Goal: Task Accomplishment & Management: Complete application form

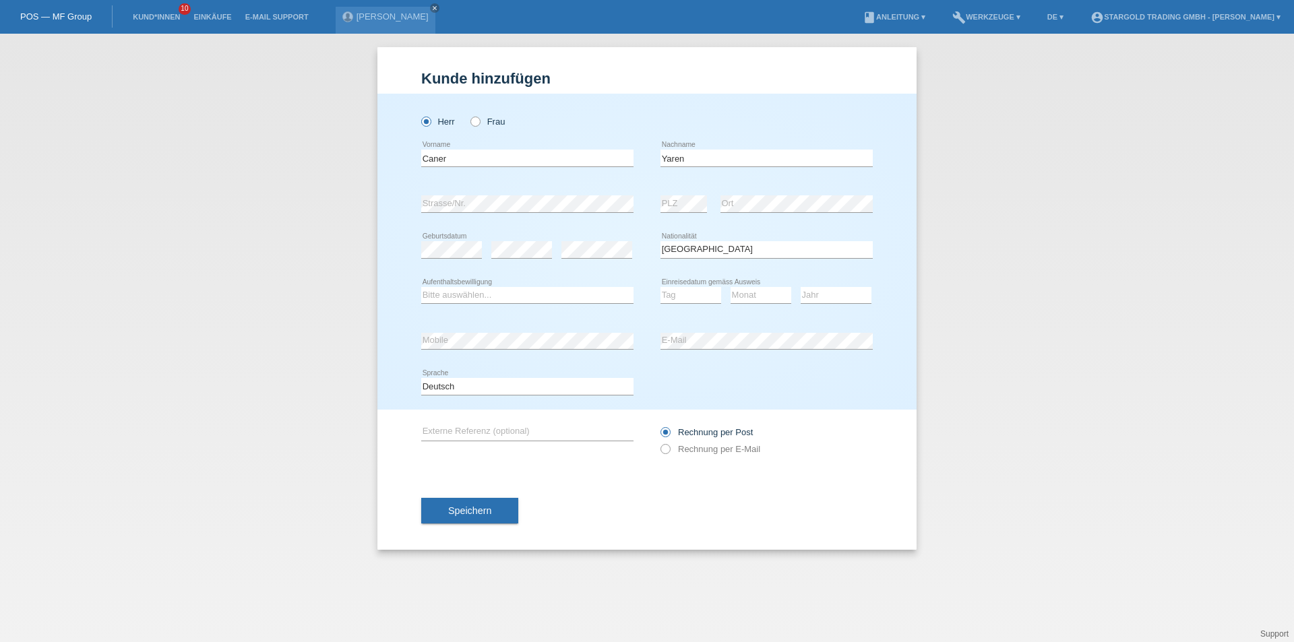
select select "DE"
click at [472, 296] on select "Bitte auswählen... C B B - Flüchtlingsstatus Andere" at bounding box center [527, 295] width 212 height 16
select select "B"
click at [421, 287] on select "Bitte auswählen... C B B - Flüchtlingsstatus Andere" at bounding box center [527, 295] width 212 height 16
click at [673, 296] on select "Tag 01 02 03 04 05 06 07 08 09 10 11" at bounding box center [690, 295] width 61 height 16
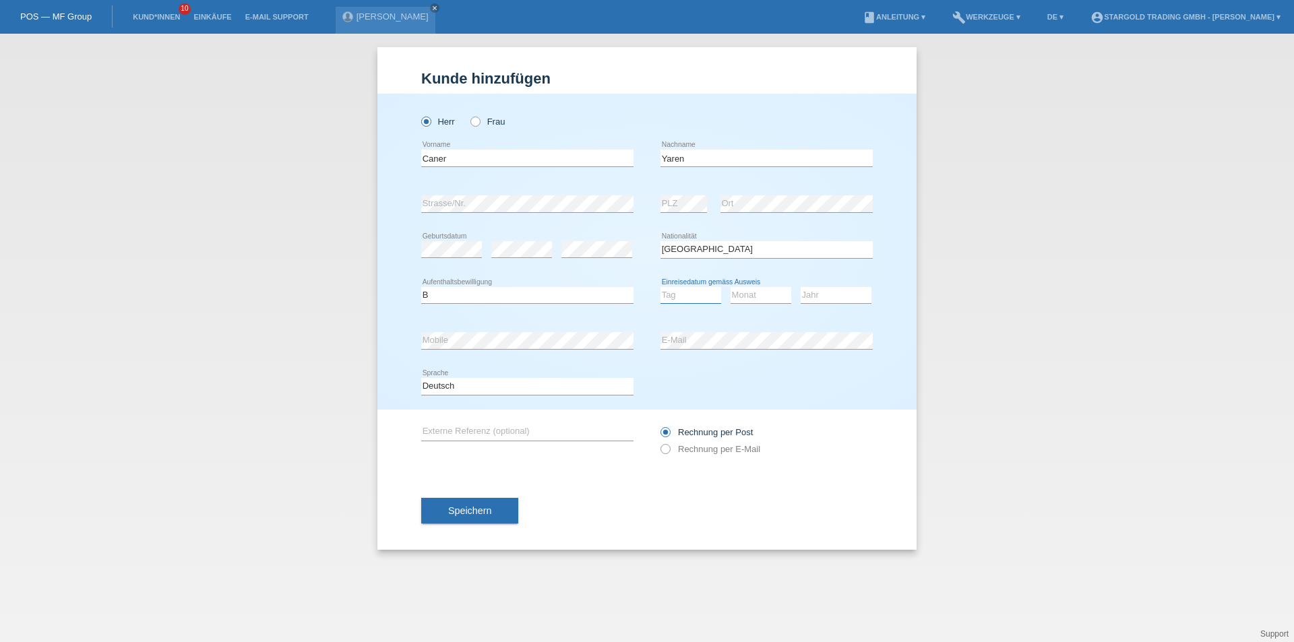
select select "01"
click at [660, 287] on select "Tag 01 02 03 04 05 06 07 08 09 10 11" at bounding box center [690, 295] width 61 height 16
drag, startPoint x: 767, startPoint y: 291, endPoint x: 760, endPoint y: 303, distance: 13.3
click at [767, 291] on select "Monat 01 02 03 04 05 06 07 08 09 10 11" at bounding box center [760, 295] width 61 height 16
click at [730, 287] on select "Monat 01 02 03 04 05 06 07 08 09 10 11" at bounding box center [760, 295] width 61 height 16
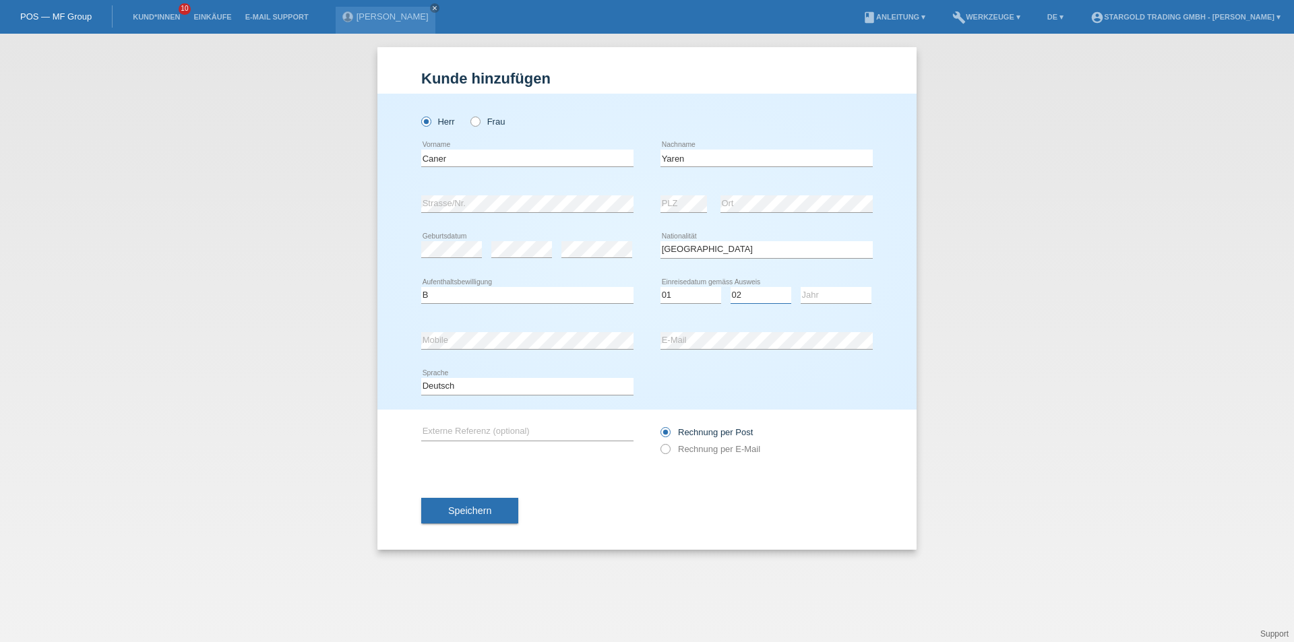
click at [755, 289] on select "Monat 01 02 03 04 05 06 07 08 09 10 11" at bounding box center [760, 295] width 61 height 16
select select "01"
click at [730, 287] on select "Monat 01 02 03 04 05 06 07 08 09 10 11" at bounding box center [760, 295] width 61 height 16
click at [819, 301] on select "Jahr 2025 2024 2023 2022 2021 2020 2019 2018 2017 2016 2015 2014 2013 2012 2011…" at bounding box center [836, 295] width 71 height 16
select select "2021"
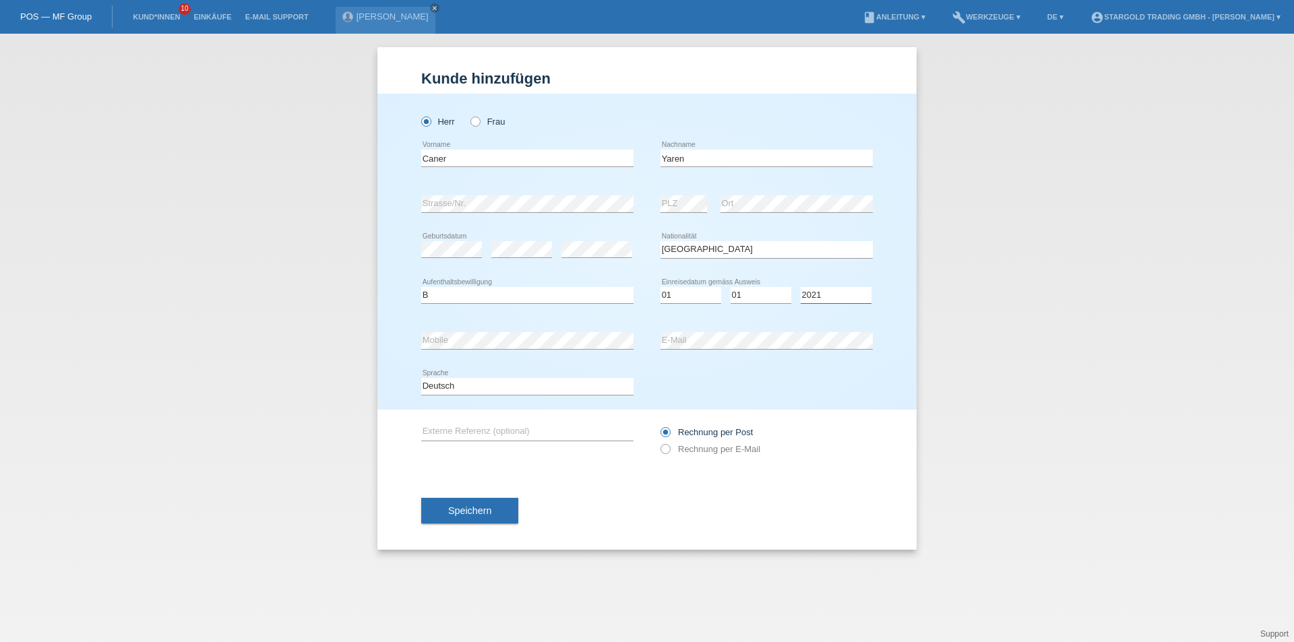
click at [801, 287] on select "Jahr 2025 2024 2023 2022 2021 2020 2019 2018 2017 2016 2015 2014 2013 2012 2011…" at bounding box center [836, 295] width 71 height 16
click at [711, 332] on div "error E-Mail" at bounding box center [766, 341] width 212 height 46
click at [976, 377] on div "Kund*in hinzufügen Kunde hinzufügen Kundin hinzufügen Herr Frau Caner error Vor…" at bounding box center [647, 338] width 1294 height 608
click at [992, 429] on div "Kund*in hinzufügen Kunde hinzufügen Kundin hinzufügen Herr Frau Caner error Vor…" at bounding box center [647, 338] width 1294 height 608
click at [486, 513] on span "Speichern" at bounding box center [469, 510] width 43 height 11
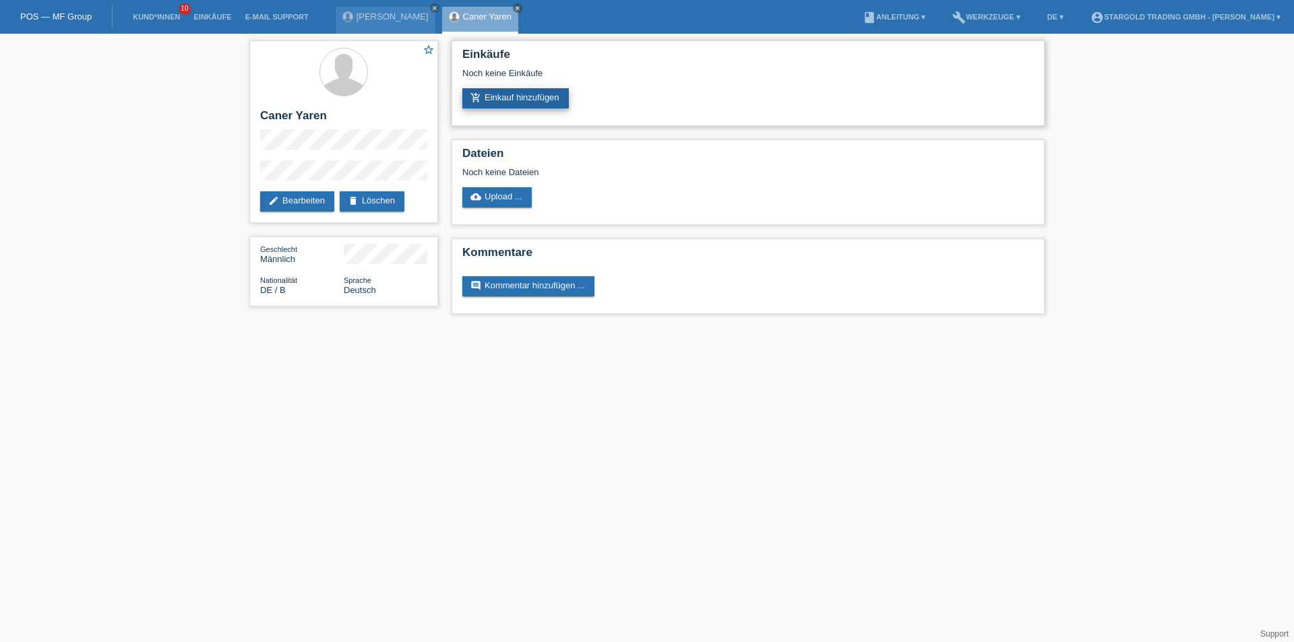
click at [530, 104] on link "add_shopping_cart Einkauf hinzufügen" at bounding box center [515, 98] width 106 height 20
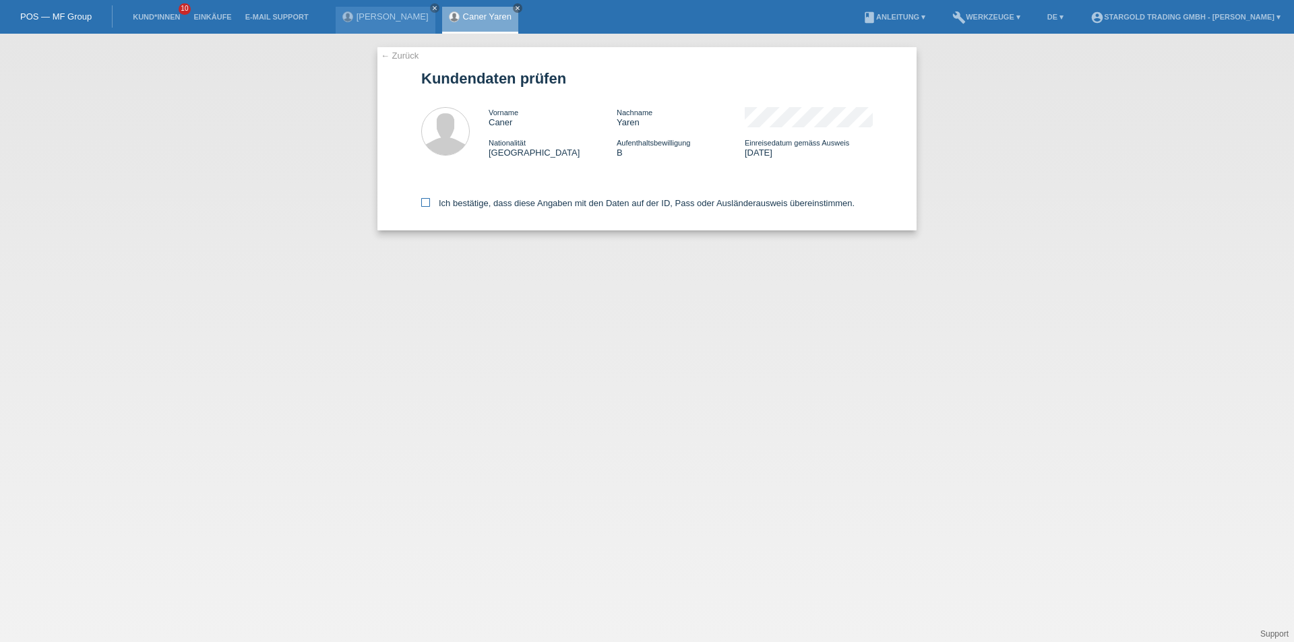
click at [428, 206] on icon at bounding box center [425, 202] width 9 height 9
click at [428, 206] on input "Ich bestätige, dass diese Angaben mit den Daten auf der ID, Pass oder Ausländer…" at bounding box center [425, 202] width 9 height 9
checkbox input "true"
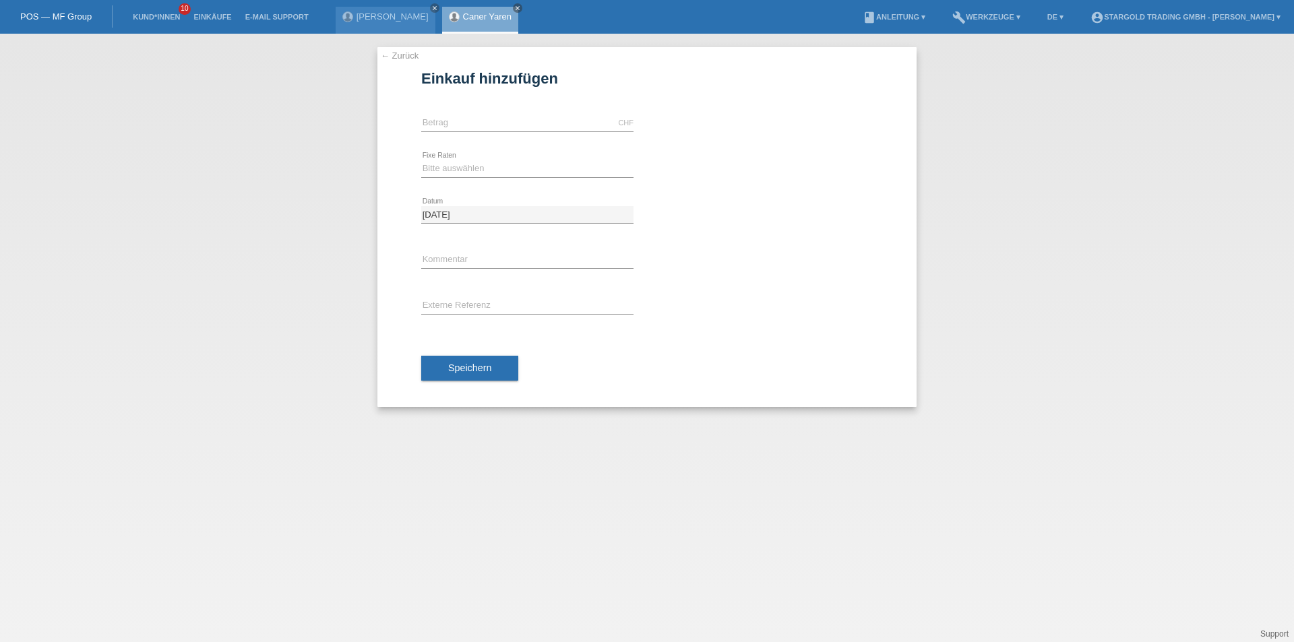
click at [495, 114] on div "CHF error Betrag" at bounding box center [527, 123] width 212 height 46
click at [501, 125] on input "text" at bounding box center [527, 123] width 212 height 17
type input "9590.00"
click at [644, 196] on div "06.10.2025 error Datum" at bounding box center [646, 215] width 451 height 46
click at [550, 160] on div "Bitte auswählen 6 Raten 12 Raten 18 Raten 24 Raten 36 Raten 48 Raten error Fixe…" at bounding box center [527, 169] width 212 height 46
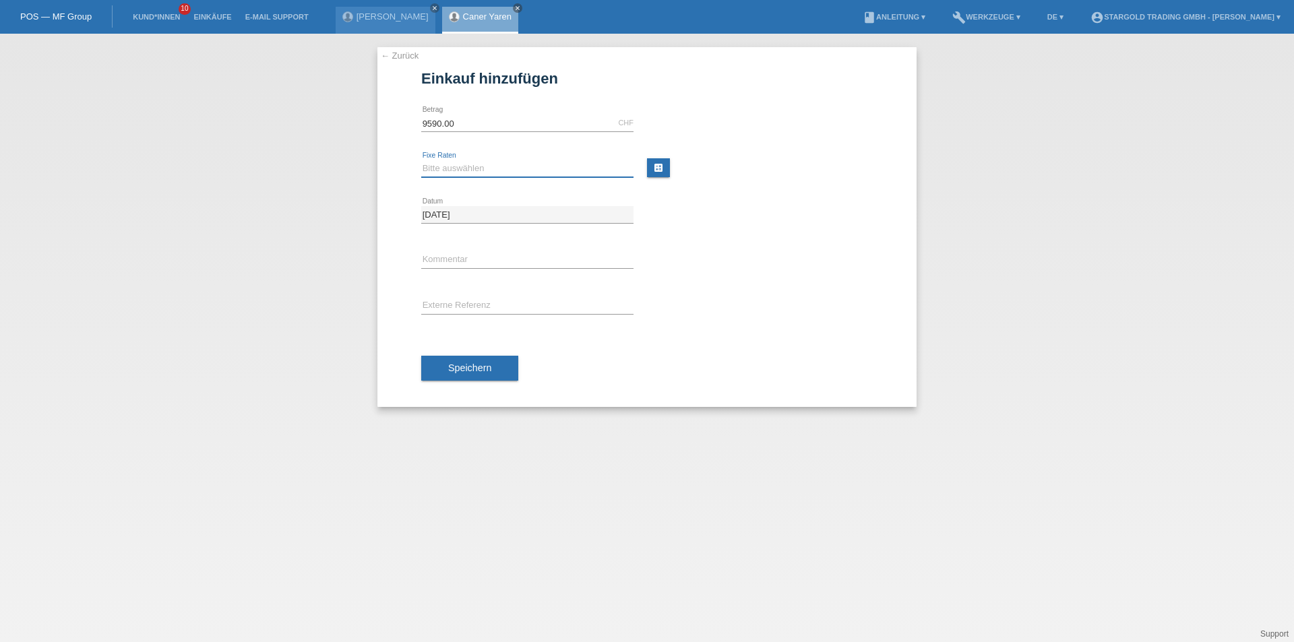
click at [546, 166] on select "Bitte auswählen 6 Raten 12 Raten 18 Raten 24 Raten 36 Raten 48 Raten" at bounding box center [527, 168] width 212 height 16
select select "497"
click at [421, 160] on select "Bitte auswählen 6 Raten 12 Raten 18 Raten 24 Raten 36 Raten 48 Raten" at bounding box center [527, 168] width 212 height 16
click at [462, 278] on div "error Kommentar" at bounding box center [527, 261] width 212 height 46
click at [484, 373] on button "Speichern" at bounding box center [469, 369] width 97 height 26
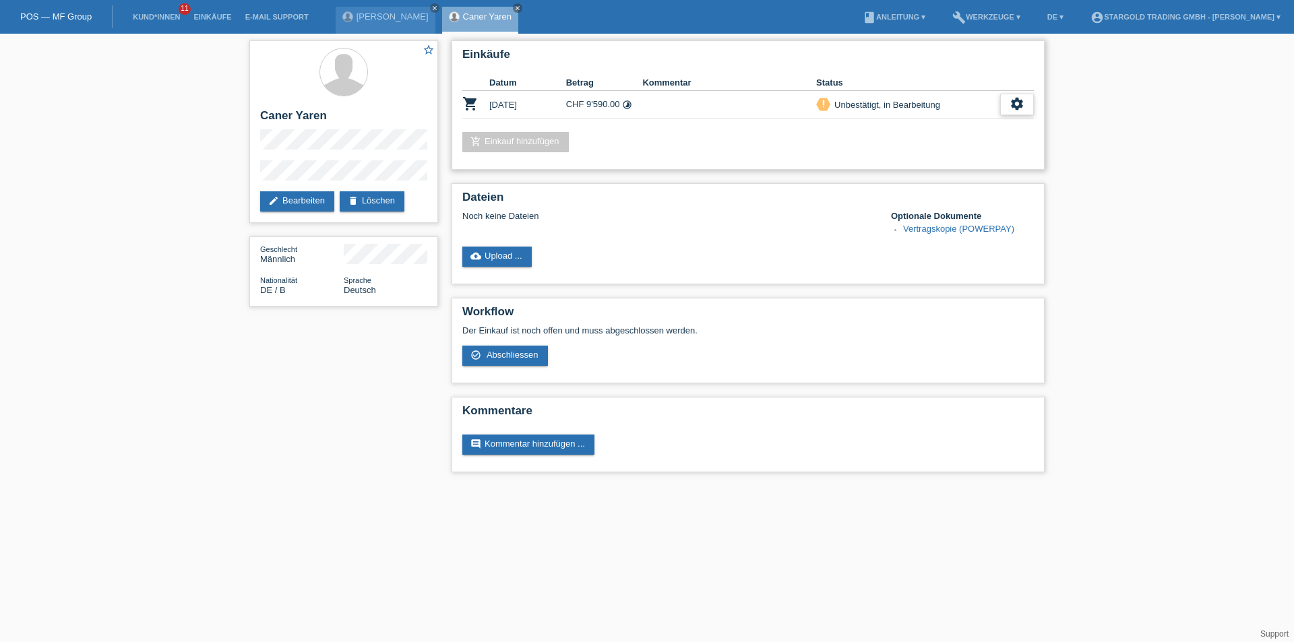
click at [1007, 106] on div "settings" at bounding box center [1017, 105] width 34 height 22
click at [718, 213] on div "Noch keine Dateien" at bounding box center [668, 216] width 412 height 10
click at [585, 104] on td "CHF 9'590.00 timelapse" at bounding box center [604, 105] width 77 height 28
click at [491, 92] on td "[DATE]" at bounding box center [527, 105] width 77 height 28
click at [724, 154] on div "Einkäufe Datum Betrag Kommentar Status shopping_cart 06.10.2025 CHF 9'590.00 ti…" at bounding box center [747, 104] width 593 height 129
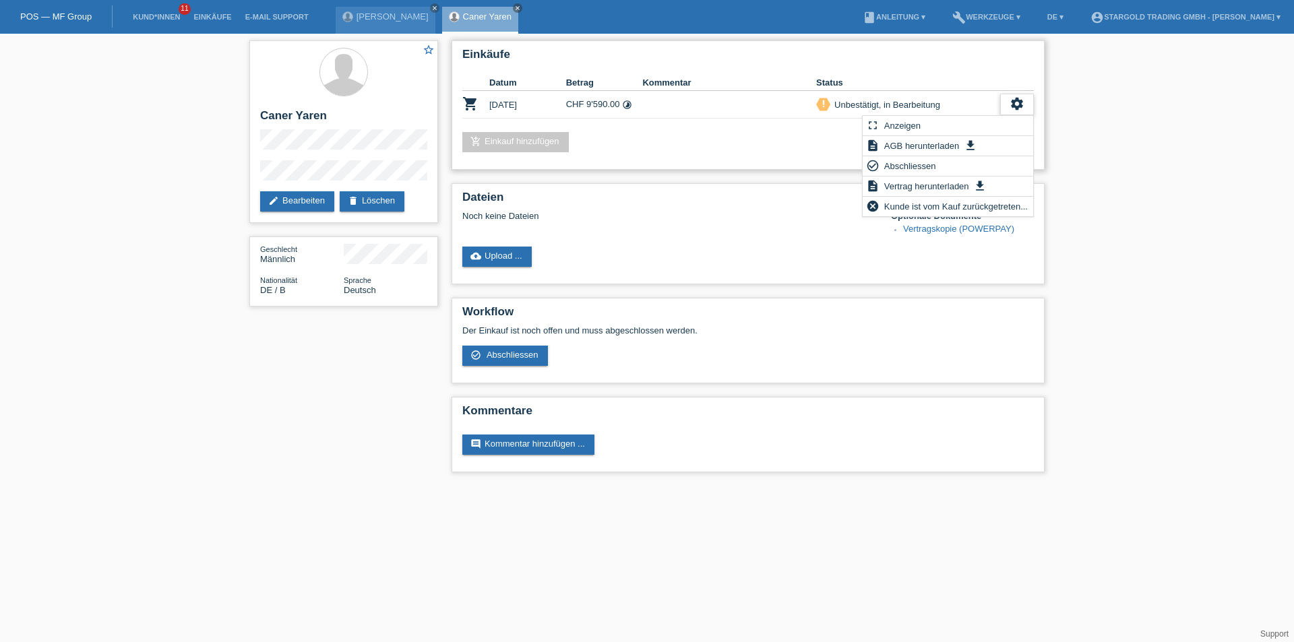
click at [1003, 109] on div "settings" at bounding box center [1017, 105] width 34 height 22
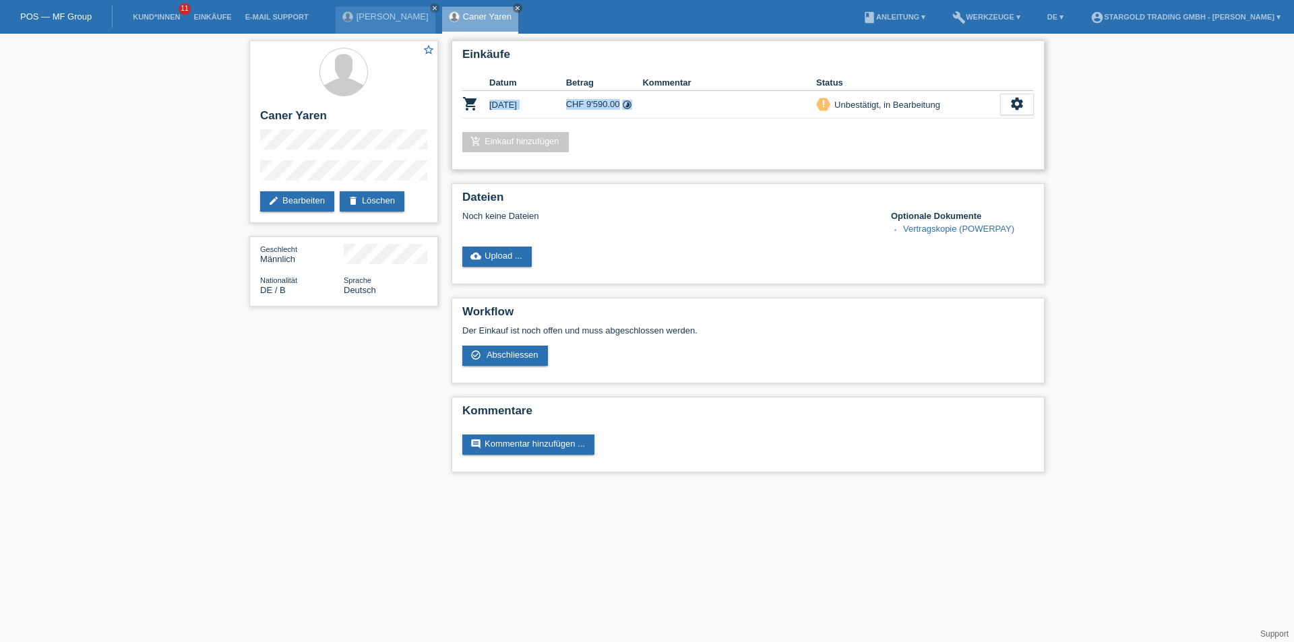
drag, startPoint x: 681, startPoint y: 98, endPoint x: 485, endPoint y: 96, distance: 195.4
click at [485, 96] on tr "shopping_cart 06.10.2025 CHF 9'590.00 timelapse priority_high settings" at bounding box center [747, 105] width 571 height 28
click at [464, 97] on icon "shopping_cart" at bounding box center [470, 104] width 16 height 16
click at [472, 103] on icon "shopping_cart" at bounding box center [470, 104] width 16 height 16
click at [538, 108] on td "[DATE]" at bounding box center [527, 105] width 77 height 28
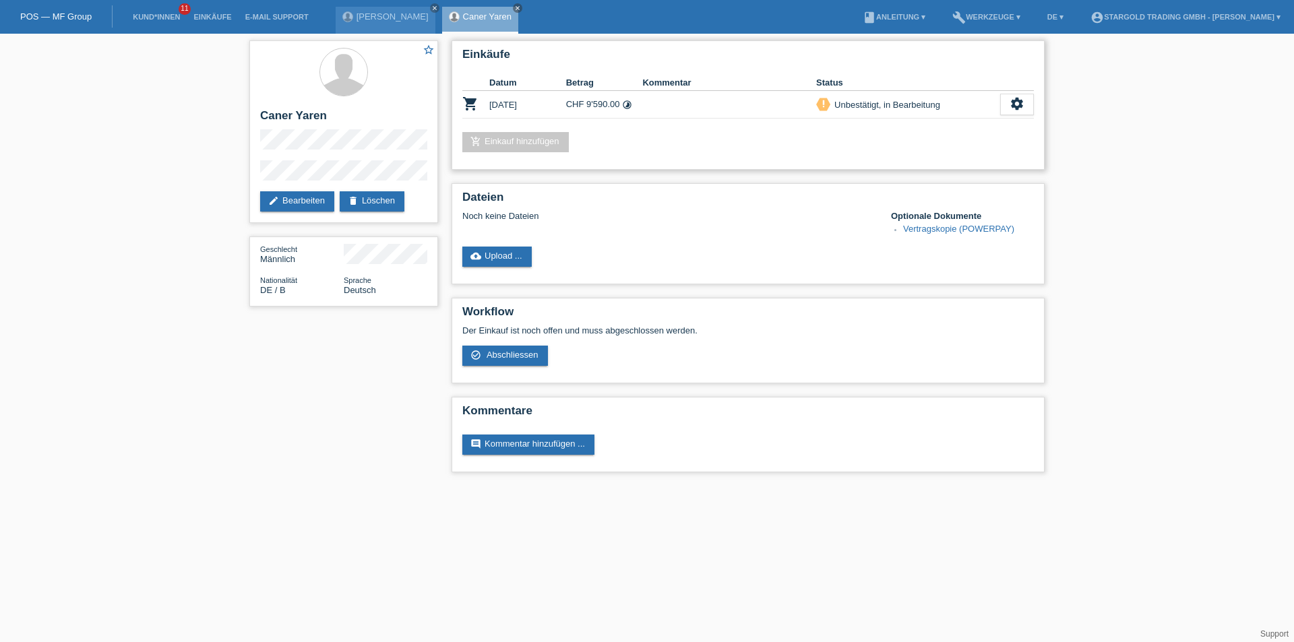
click at [538, 108] on td "[DATE]" at bounding box center [527, 105] width 77 height 28
drag, startPoint x: 571, startPoint y: 108, endPoint x: 624, endPoint y: 108, distance: 53.2
click at [588, 108] on tr "shopping_cart 06.10.2025 CHF 9'590.00 timelapse priority_high settings" at bounding box center [747, 105] width 571 height 28
drag, startPoint x: 624, startPoint y: 108, endPoint x: 676, endPoint y: 108, distance: 51.9
click at [676, 108] on tr "shopping_cart 06.10.2025 CHF 9'590.00 timelapse priority_high settings" at bounding box center [747, 105] width 571 height 28
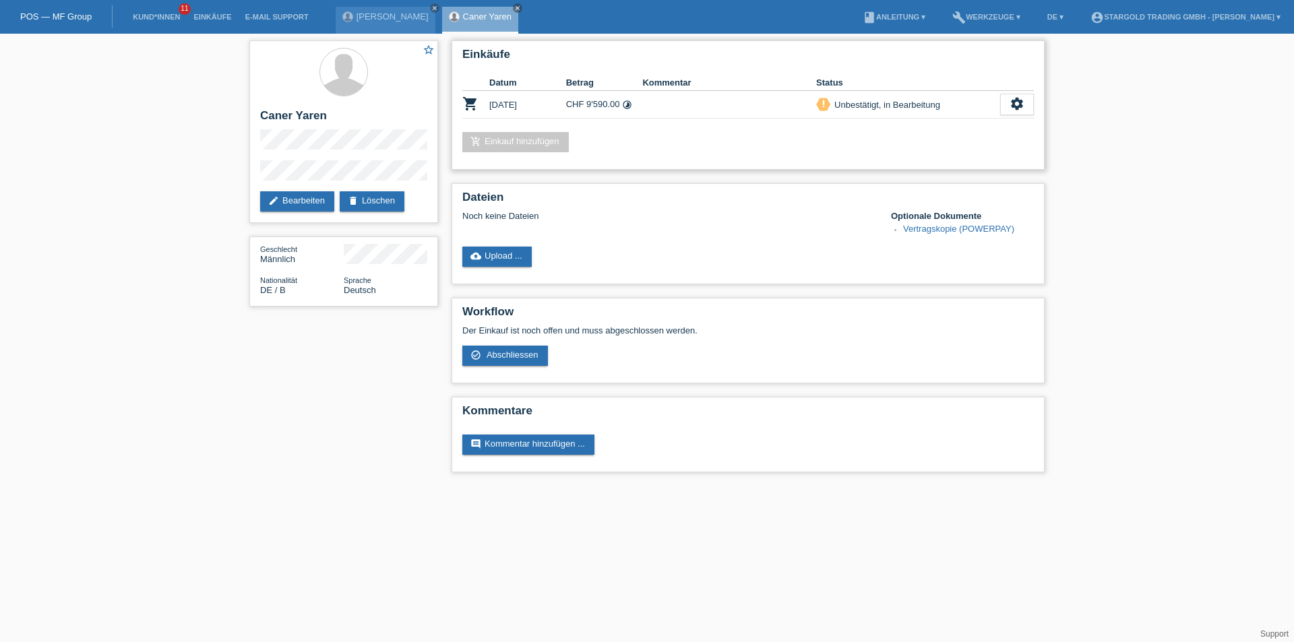
click at [540, 106] on td "[DATE]" at bounding box center [527, 105] width 77 height 28
click at [535, 151] on link "add_shopping_cart Einkauf hinzufügen" at bounding box center [515, 142] width 106 height 20
click at [536, 147] on link "add_shopping_cart Einkauf hinzufügen" at bounding box center [515, 142] width 106 height 20
click at [547, 135] on link "add_shopping_cart Einkauf hinzufügen" at bounding box center [515, 142] width 106 height 20
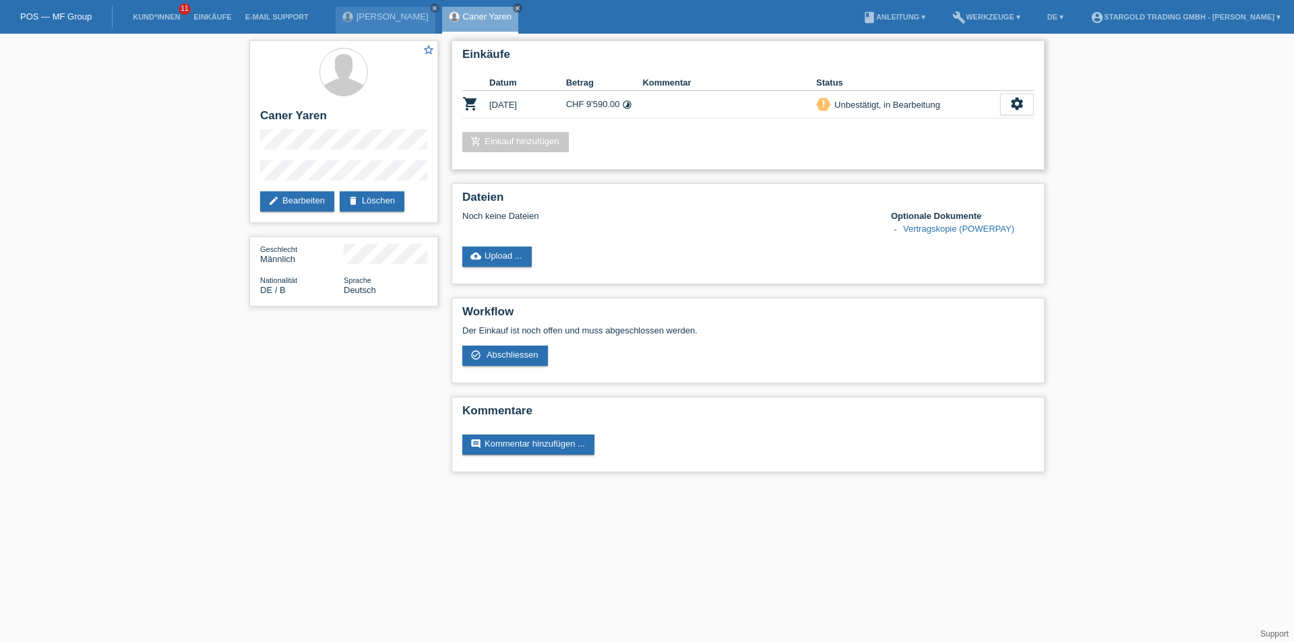
click at [624, 107] on icon "timelapse" at bounding box center [627, 105] width 10 height 10
click at [629, 105] on icon "timelapse" at bounding box center [627, 105] width 10 height 10
drag, startPoint x: 484, startPoint y: 98, endPoint x: 830, endPoint y: 125, distance: 346.1
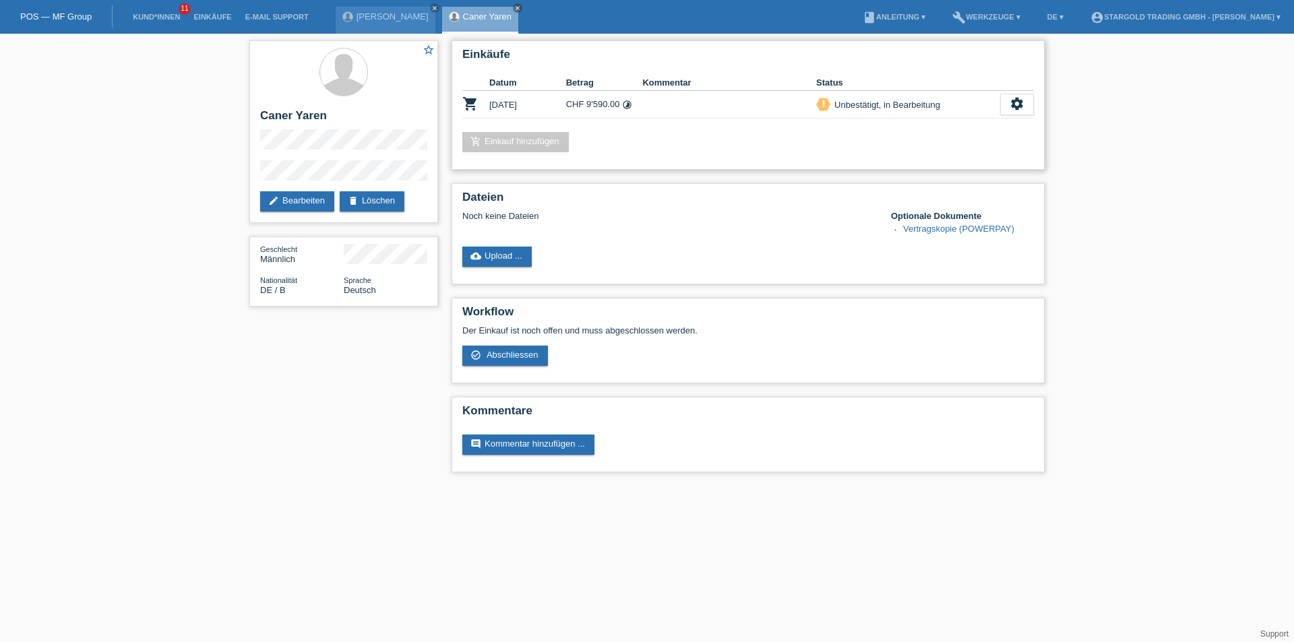
click at [830, 125] on div "Einkäufe Datum Betrag Kommentar Status shopping_cart 06.10.2025 CHF 9'590.00 ti…" at bounding box center [747, 104] width 593 height 129
click at [796, 145] on div "add_shopping_cart Einkauf hinzufügen" at bounding box center [747, 142] width 571 height 20
click at [470, 102] on icon "shopping_cart" at bounding box center [470, 104] width 16 height 16
click at [1017, 101] on icon "settings" at bounding box center [1016, 103] width 15 height 15
click at [937, 211] on span "Kunde ist vom Kauf zurückgetreten..." at bounding box center [956, 206] width 148 height 16
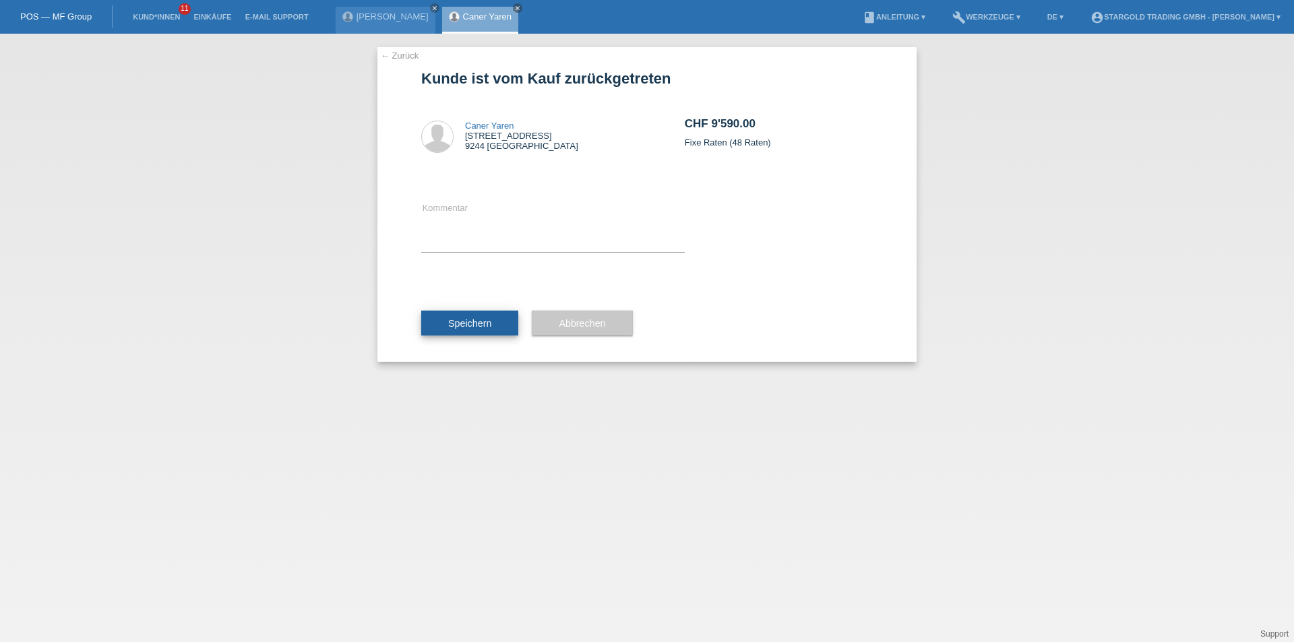
click at [474, 325] on span "Speichern" at bounding box center [469, 323] width 43 height 11
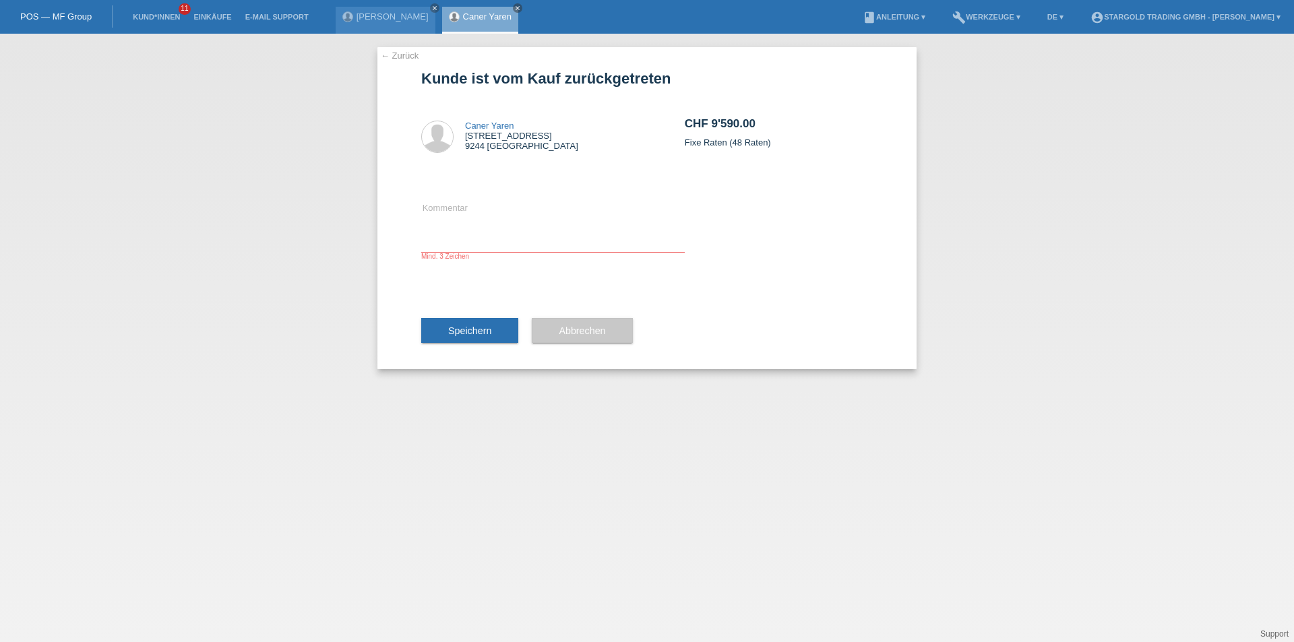
click at [399, 57] on link "← Zurück" at bounding box center [400, 56] width 38 height 10
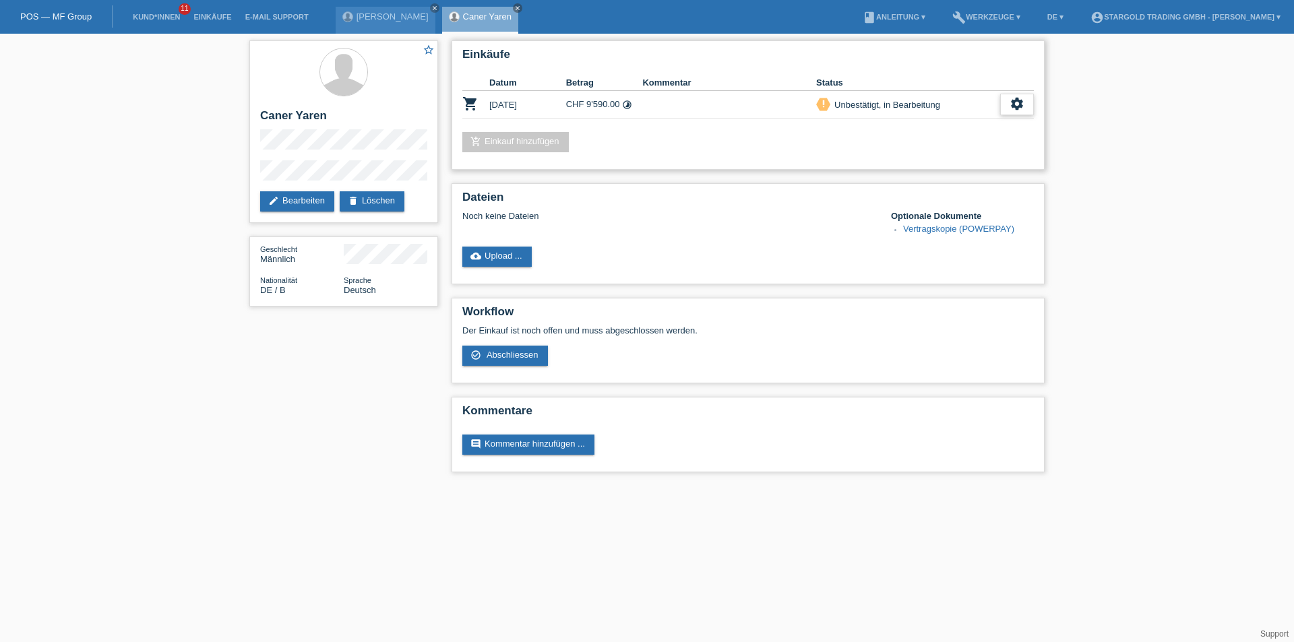
click at [1024, 109] on div "settings" at bounding box center [1017, 105] width 34 height 22
click at [935, 204] on span "Kunde ist vom Kauf zurückgetreten..." at bounding box center [956, 206] width 148 height 16
click at [437, 6] on icon "close" at bounding box center [434, 8] width 7 height 7
click at [1021, 105] on icon "settings" at bounding box center [1016, 103] width 15 height 15
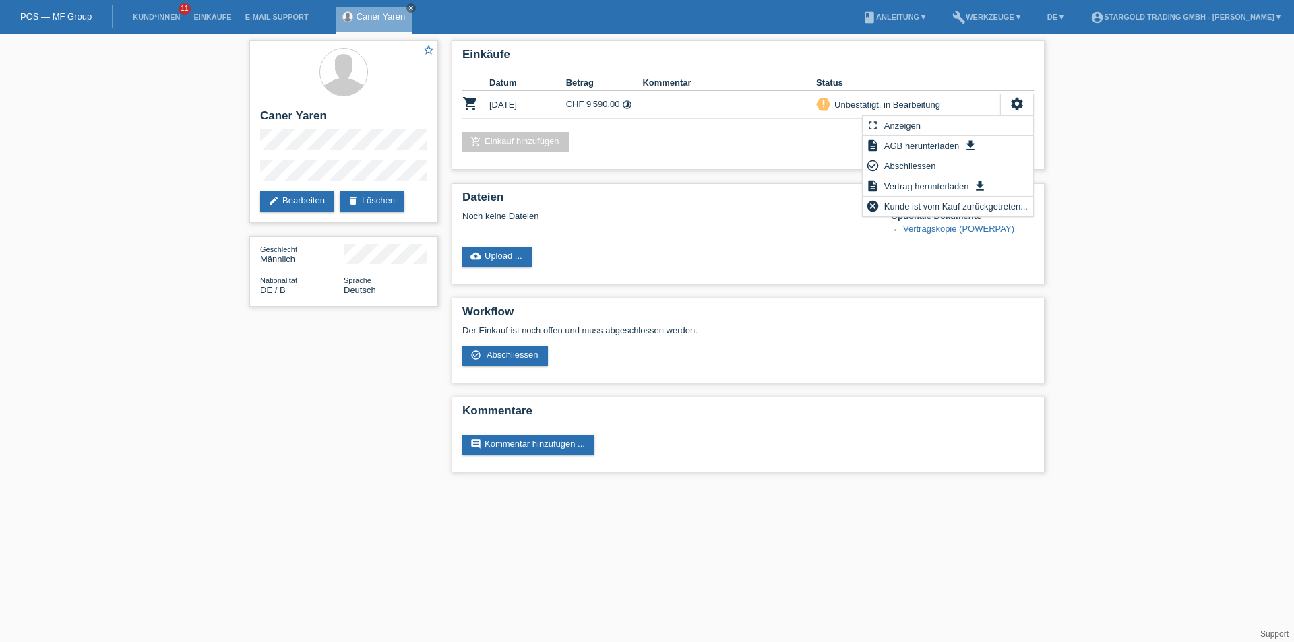
click at [1076, 133] on div "star_border Caner Yaren edit Bearbeiten delete Löschen Geschlecht Männlich Nati…" at bounding box center [647, 260] width 1294 height 452
click at [1013, 108] on icon "settings" at bounding box center [1016, 103] width 15 height 15
click at [897, 203] on span "Kunde ist vom Kauf zurückgetreten..." at bounding box center [956, 206] width 148 height 16
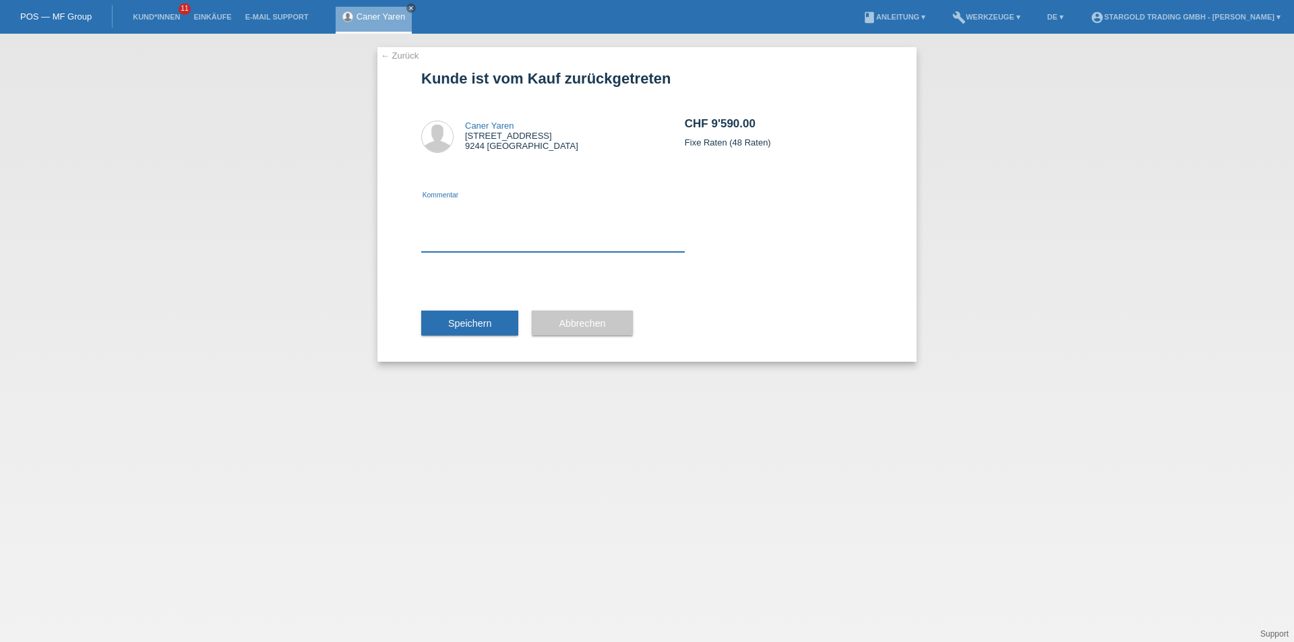
click at [449, 243] on textarea at bounding box center [552, 226] width 263 height 52
type textarea "ö"
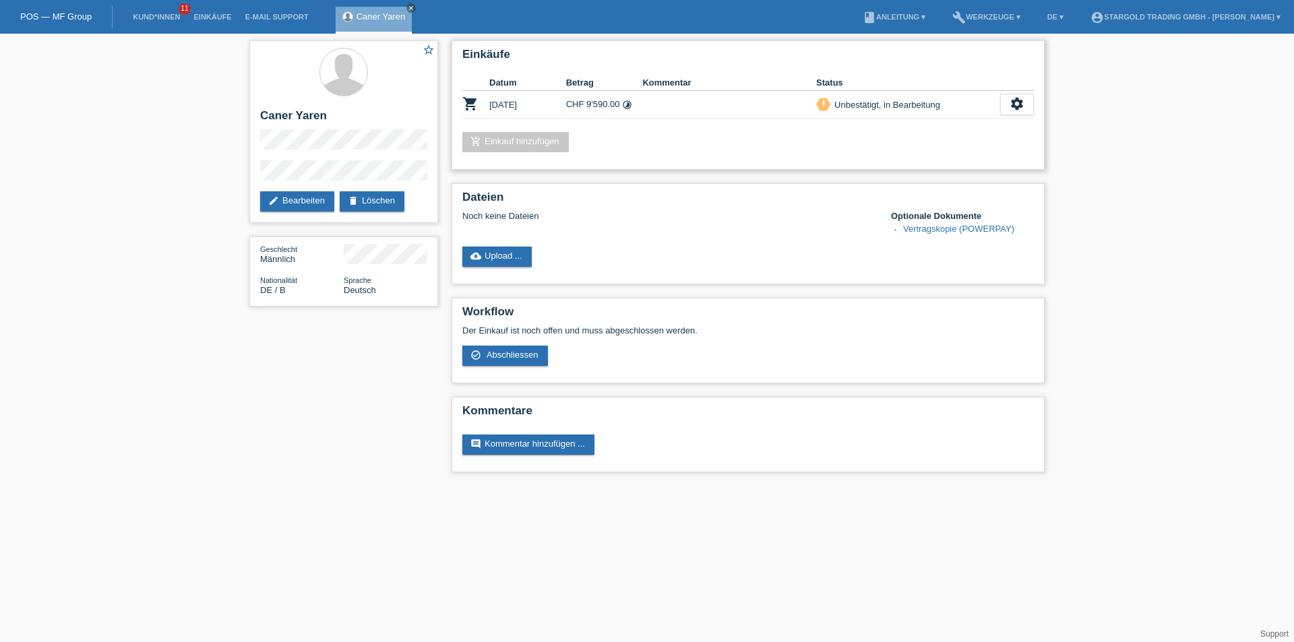
click at [492, 142] on link "add_shopping_cart Einkauf hinzufügen" at bounding box center [515, 142] width 106 height 20
click at [605, 108] on td "CHF 9'590.00 timelapse" at bounding box center [604, 105] width 77 height 28
click at [625, 102] on icon "timelapse" at bounding box center [627, 105] width 10 height 10
click at [632, 106] on icon "timelapse" at bounding box center [627, 105] width 10 height 10
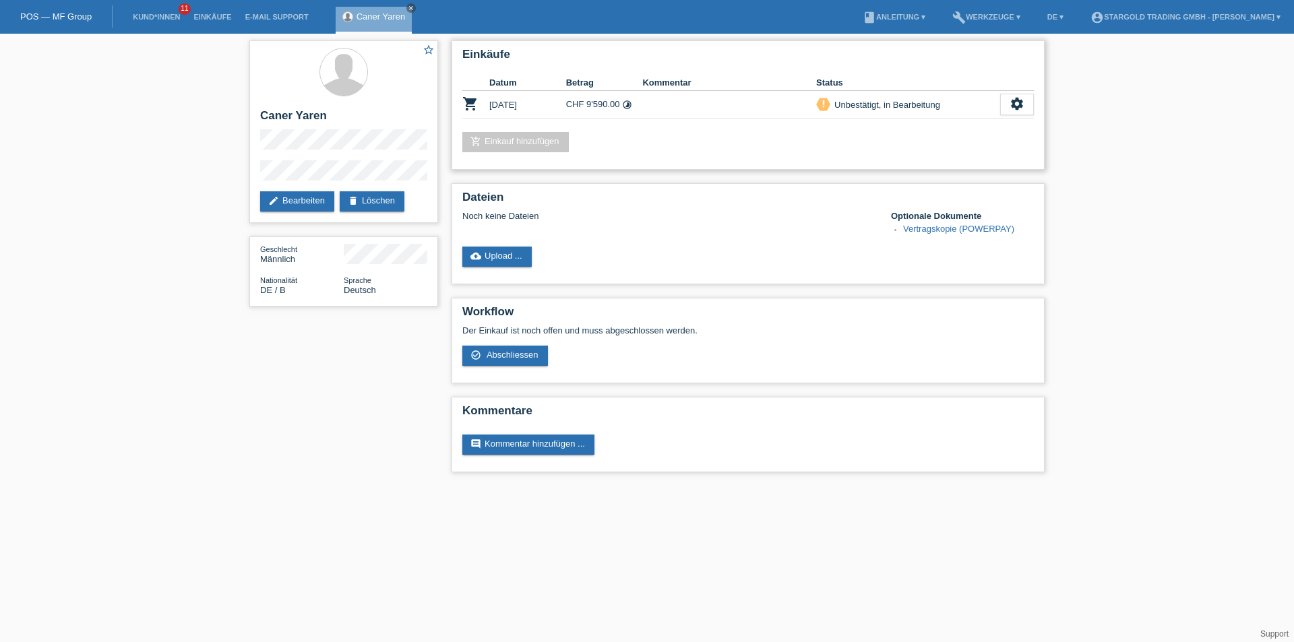
drag, startPoint x: 632, startPoint y: 106, endPoint x: 586, endPoint y: 150, distance: 63.9
click at [586, 150] on div "add_shopping_cart Einkauf hinzufügen" at bounding box center [747, 142] width 571 height 20
click at [852, 100] on div "Unbestätigt, in Bearbeitung" at bounding box center [885, 105] width 110 height 14
drag, startPoint x: 480, startPoint y: 102, endPoint x: 819, endPoint y: 99, distance: 339.6
click at [819, 99] on div "Einkäufe Datum Betrag Kommentar Status shopping_cart 06.10.2025 CHF 9'590.00 ti…" at bounding box center [747, 104] width 593 height 129
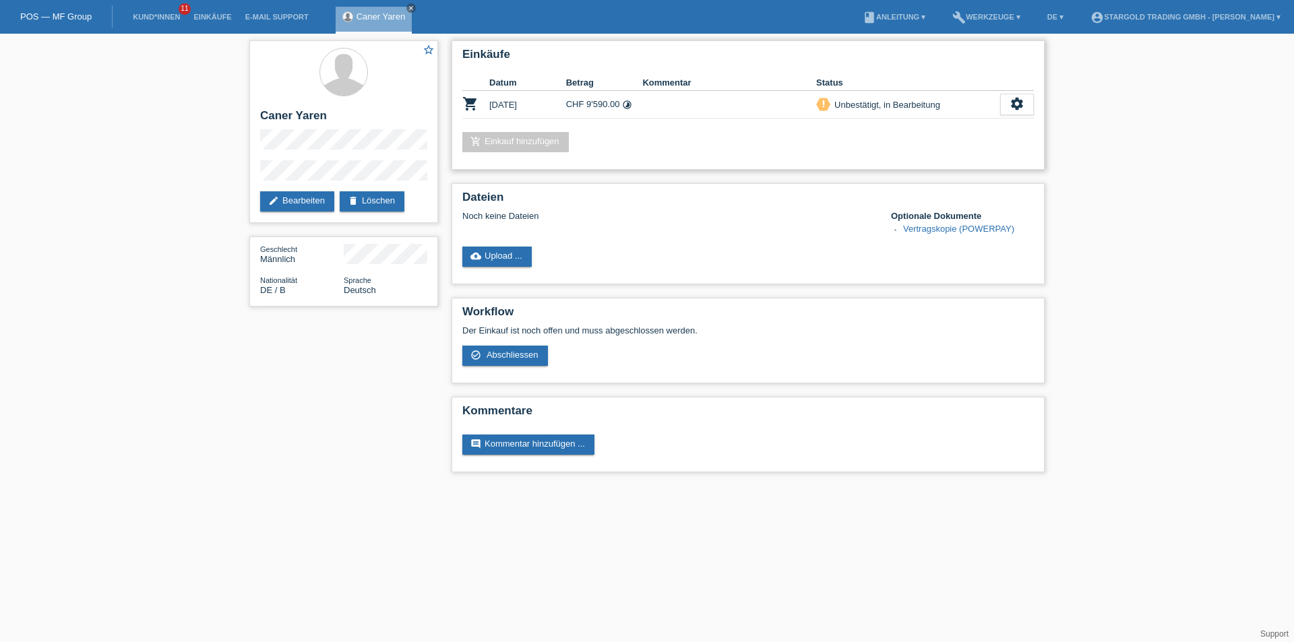
click at [801, 128] on div "Einkäufe Datum Betrag Kommentar Status shopping_cart 06.10.2025 CHF 9'590.00 ti…" at bounding box center [747, 104] width 593 height 129
click at [321, 201] on link "edit Bearbeiten" at bounding box center [297, 201] width 74 height 20
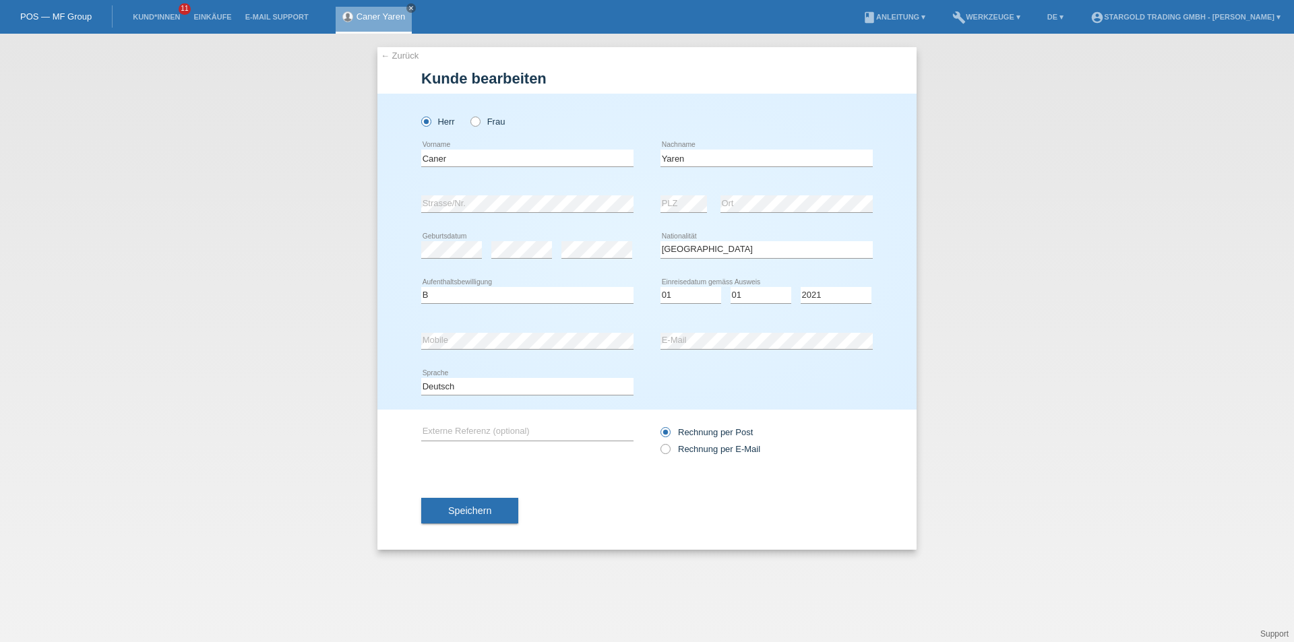
select select "DE"
select select "B"
select select "01"
select select "2021"
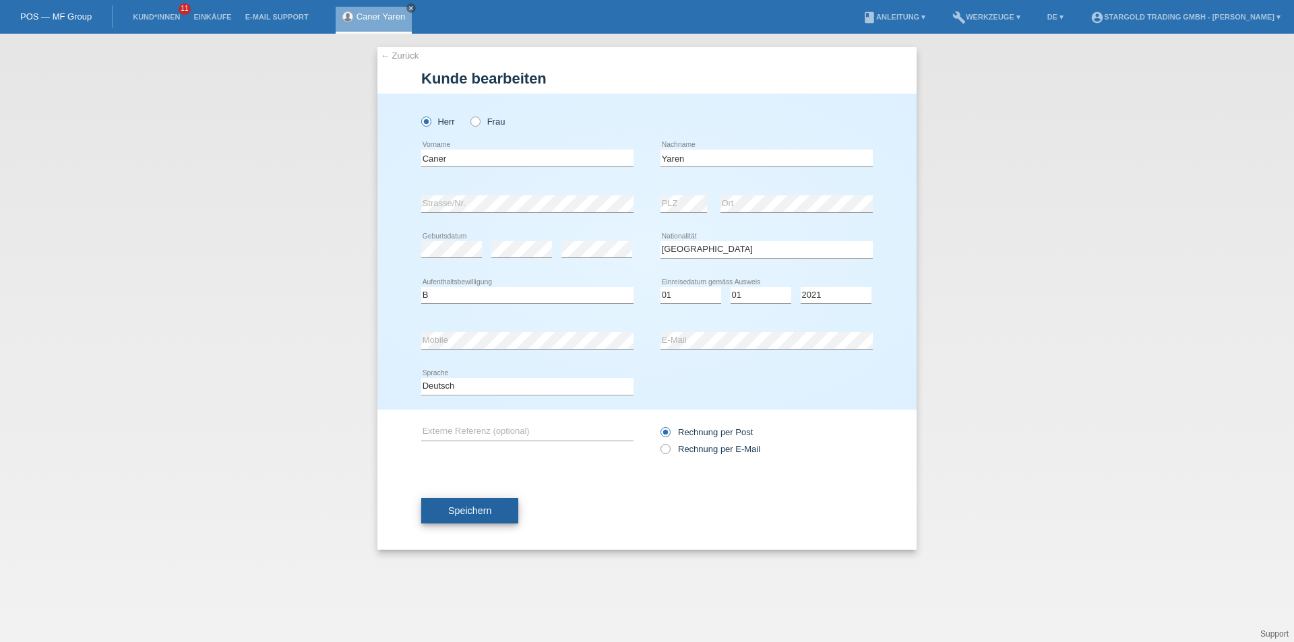
click at [475, 513] on span "Speichern" at bounding box center [469, 510] width 43 height 11
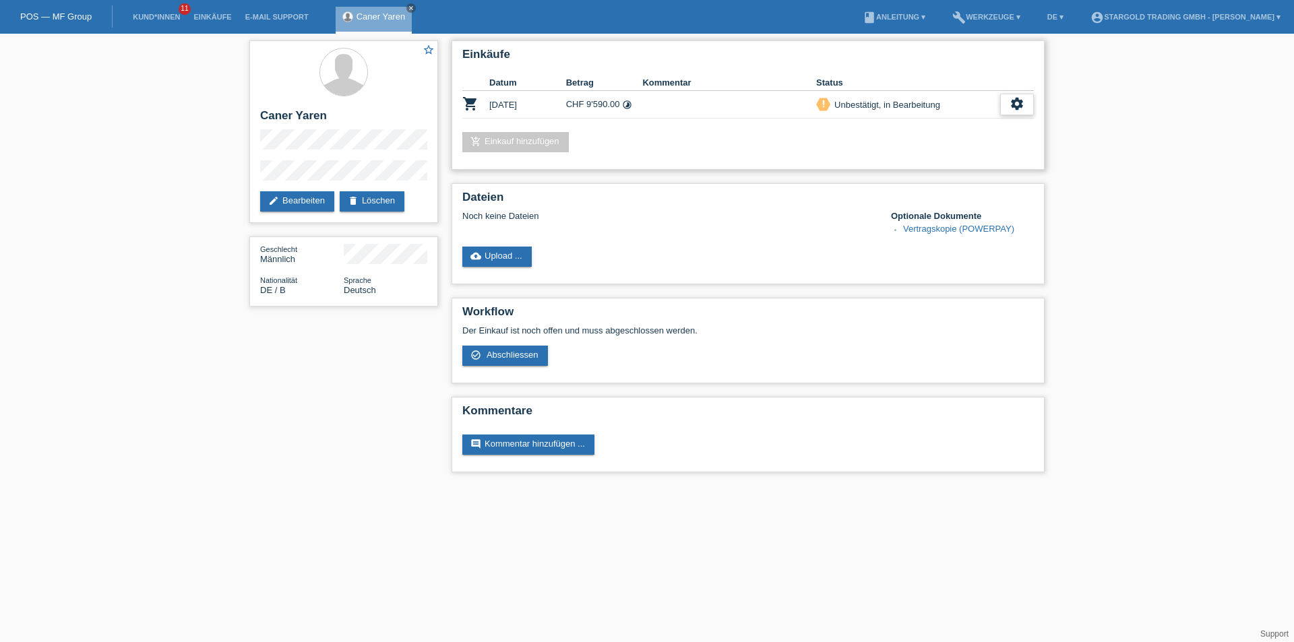
click at [1004, 100] on div "settings" at bounding box center [1017, 105] width 34 height 22
click at [1019, 105] on icon "settings" at bounding box center [1016, 103] width 15 height 15
click at [910, 206] on span "Kunde ist vom Kauf zurückgetreten..." at bounding box center [956, 206] width 148 height 16
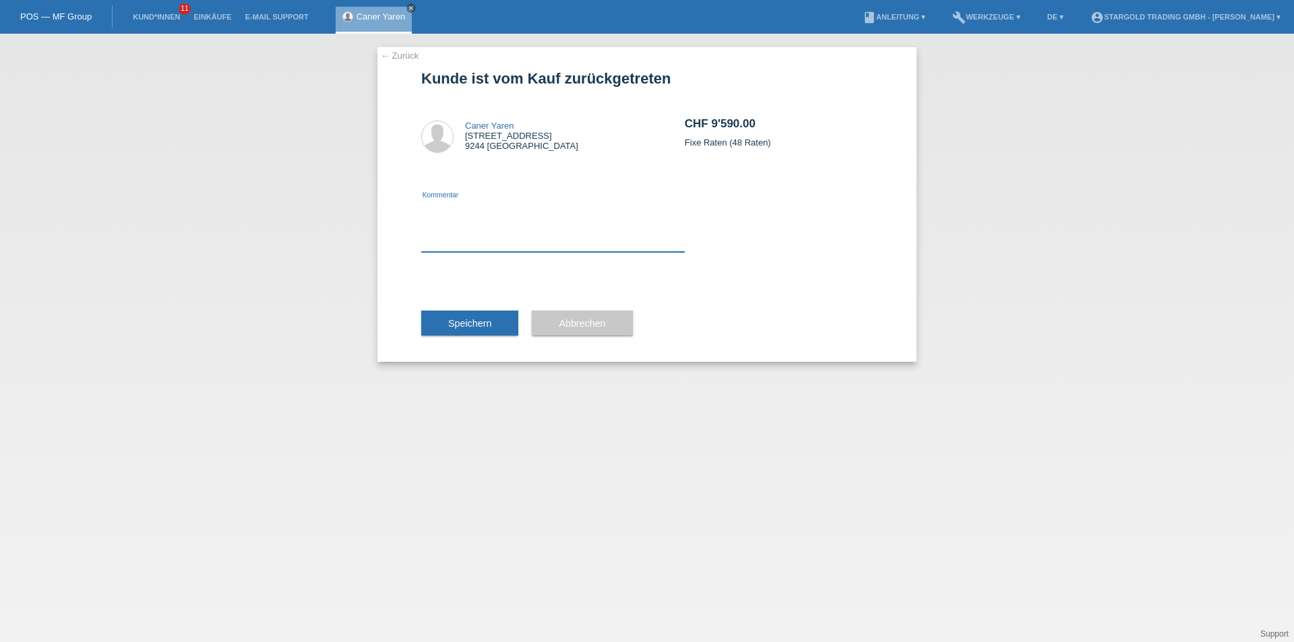
click at [494, 231] on textarea at bounding box center [552, 226] width 263 height 52
click at [466, 332] on button "Speichern" at bounding box center [469, 324] width 97 height 26
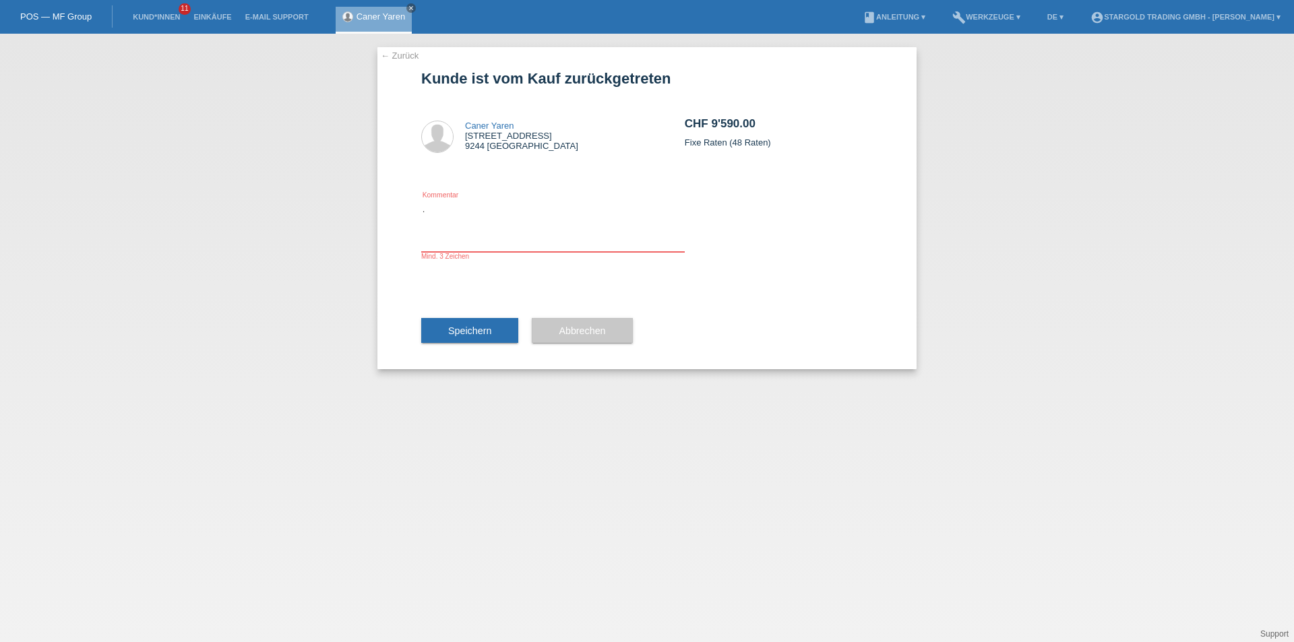
click at [443, 214] on textarea "." at bounding box center [552, 226] width 263 height 52
type textarea "....."
click at [439, 321] on button "Speichern" at bounding box center [469, 331] width 97 height 26
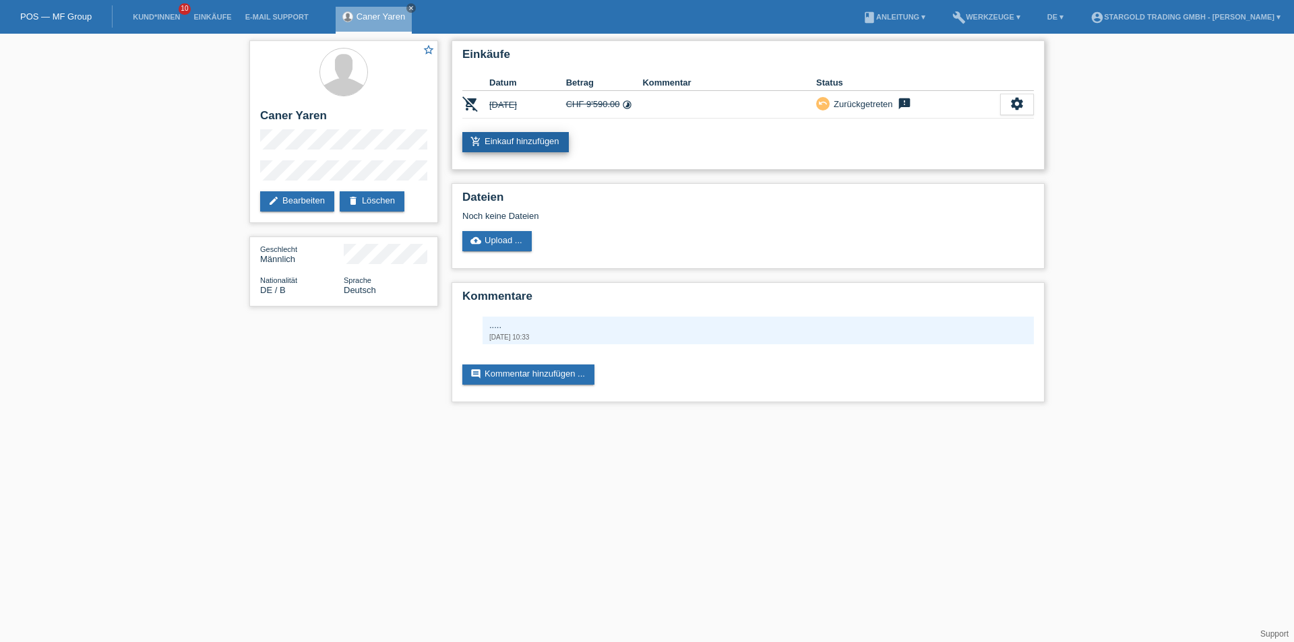
click at [534, 144] on link "add_shopping_cart Einkauf hinzufügen" at bounding box center [515, 142] width 106 height 20
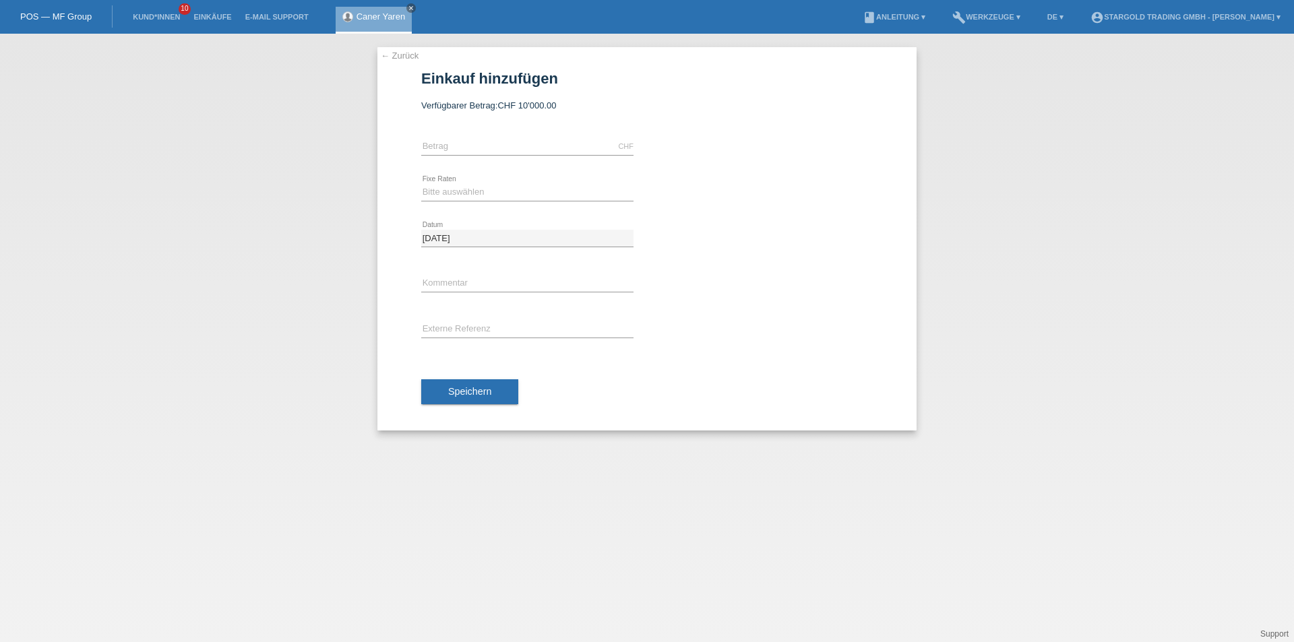
click at [460, 155] on icon at bounding box center [527, 155] width 212 height 1
click at [465, 139] on input "text" at bounding box center [527, 146] width 212 height 17
type input "12000.00"
click at [472, 187] on select "Bitte auswählen 6 Raten 12 Raten 18 Raten 24 Raten 36 Raten 48 Raten" at bounding box center [527, 192] width 212 height 16
select select "497"
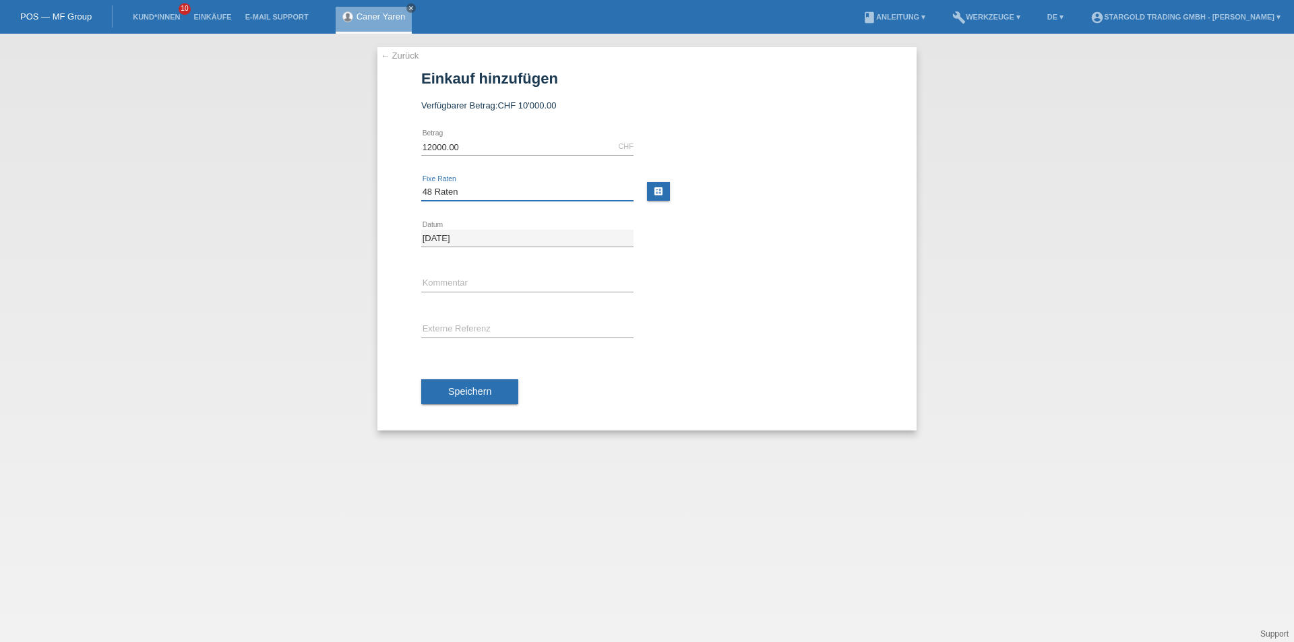
click at [421, 184] on select "Bitte auswählen 6 Raten 12 Raten 18 Raten 24 Raten 36 Raten 48 Raten" at bounding box center [527, 192] width 212 height 16
click at [462, 396] on span "Speichern" at bounding box center [469, 391] width 43 height 11
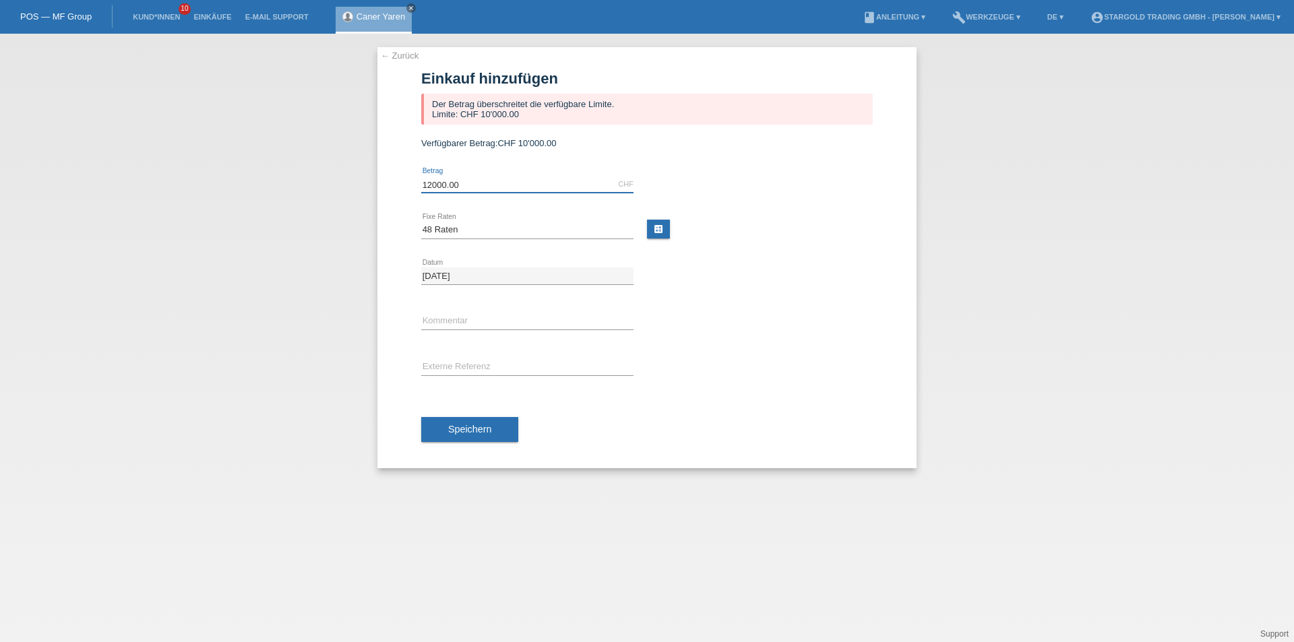
drag, startPoint x: 489, startPoint y: 183, endPoint x: 383, endPoint y: 183, distance: 105.1
click at [383, 183] on div "← Zurück Einkauf hinzufügen Der Betrag überschreitet die verfügbare Limite. Lim…" at bounding box center [646, 257] width 539 height 421
